Goal: Transaction & Acquisition: Download file/media

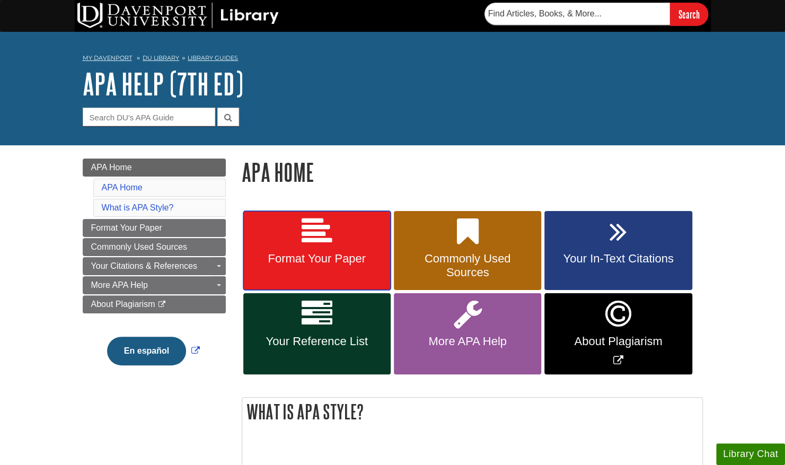
click at [362, 276] on link "Format Your Paper" at bounding box center [316, 251] width 147 height 80
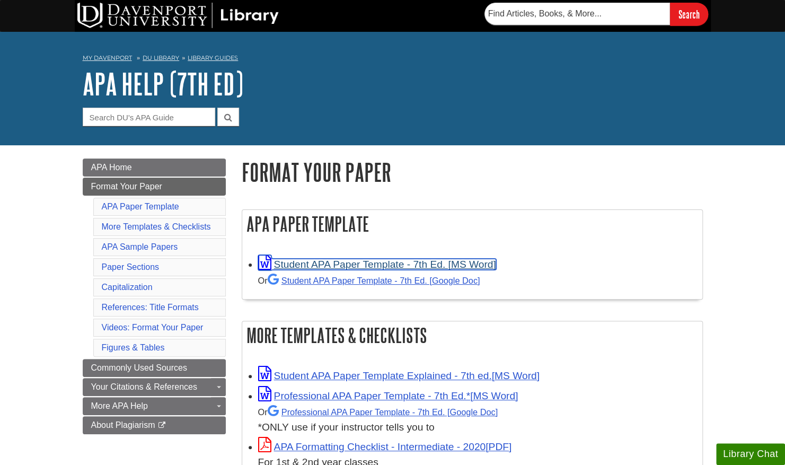
click at [297, 264] on link "Student APA Paper Template - 7th Ed. [MS Word]" at bounding box center [377, 264] width 238 height 11
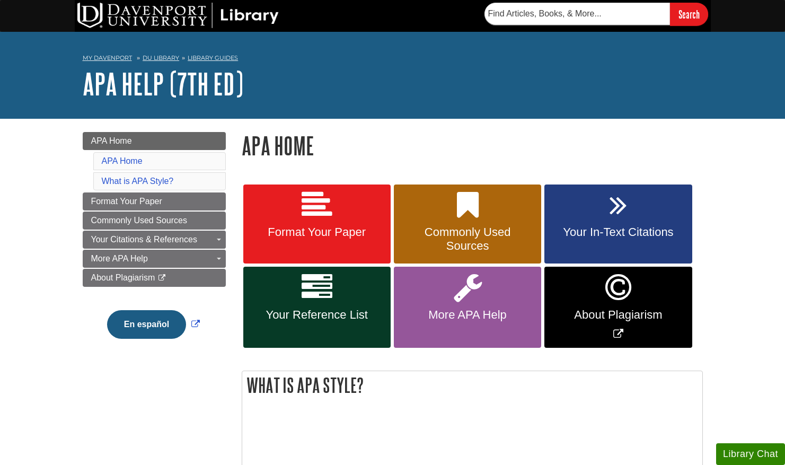
click at [312, 223] on link "Format Your Paper" at bounding box center [316, 225] width 147 height 80
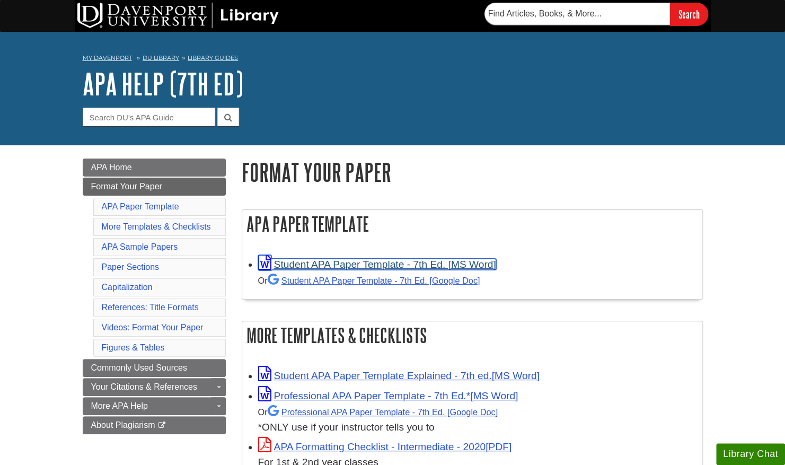
click at [374, 261] on link "Student APA Paper Template - 7th Ed. [MS Word]" at bounding box center [377, 264] width 238 height 11
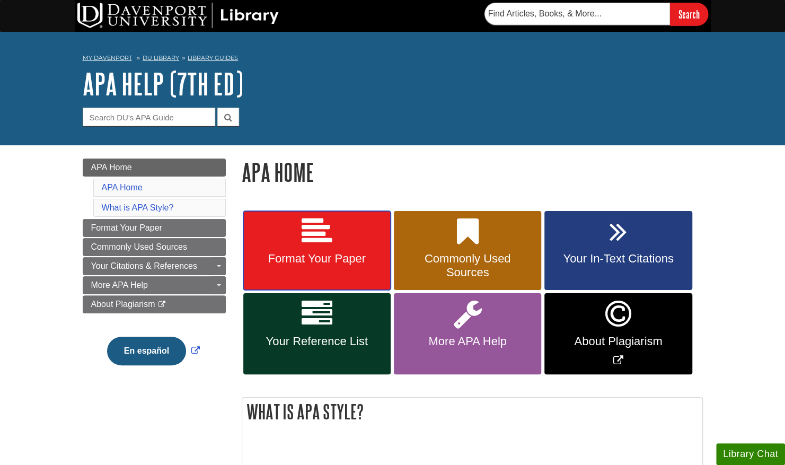
click at [327, 257] on span "Format Your Paper" at bounding box center [317, 259] width 132 height 14
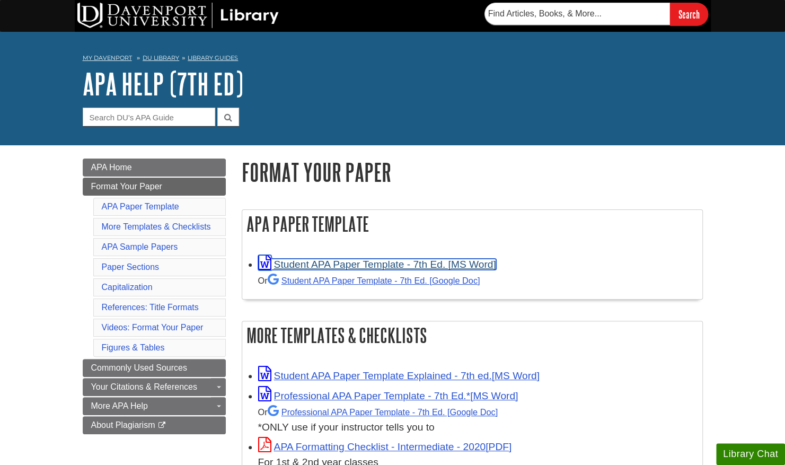
click at [363, 266] on link "Student APA Paper Template - 7th Ed. [MS Word]" at bounding box center [377, 264] width 238 height 11
